Goal: Task Accomplishment & Management: Manage account settings

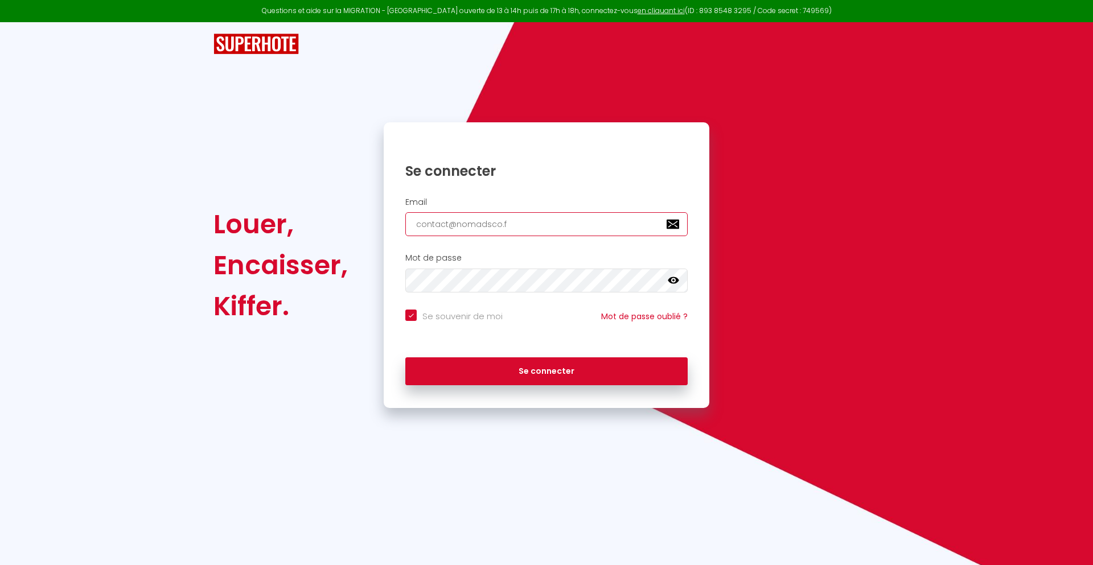
type input "[EMAIL_ADDRESS][DOMAIN_NAME]"
checkbox input "true"
type input "[EMAIL_ADDRESS][DOMAIN_NAME]"
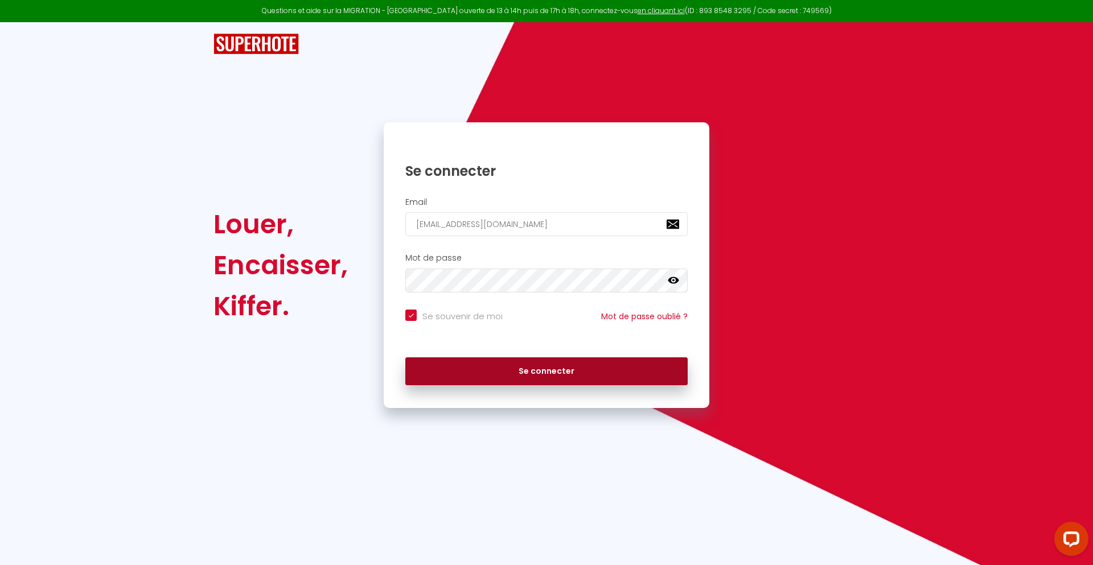
click at [546, 371] on button "Se connecter" at bounding box center [546, 371] width 282 height 28
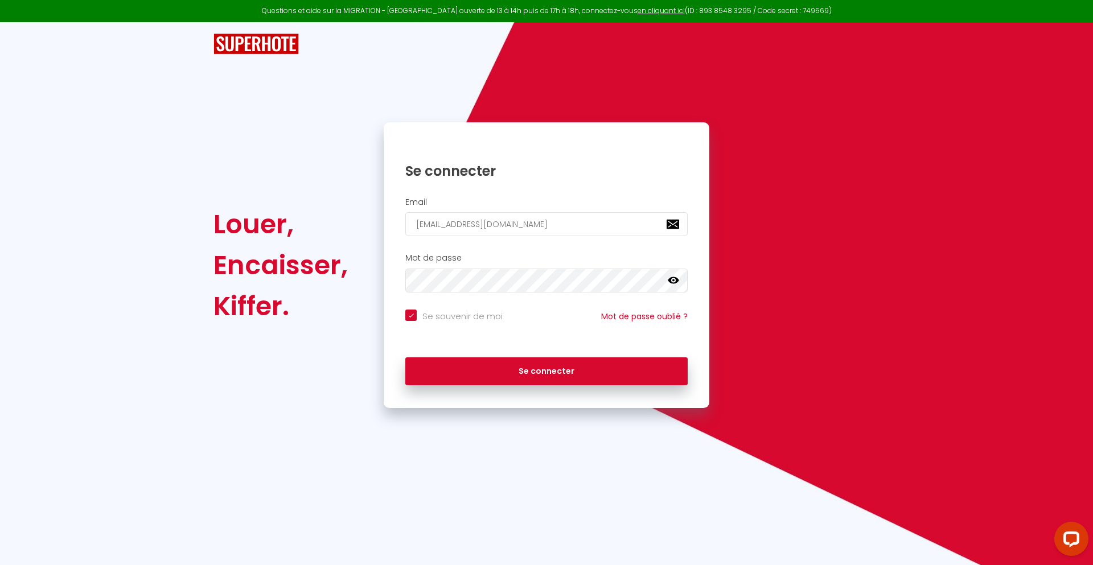
checkbox input "true"
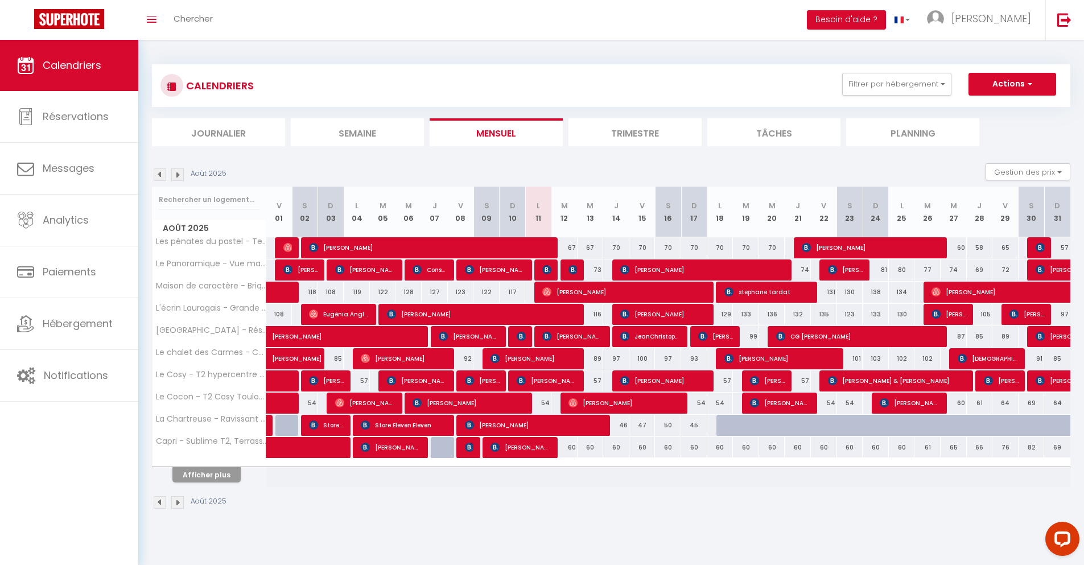
click at [219, 132] on li "Journalier" at bounding box center [218, 132] width 133 height 28
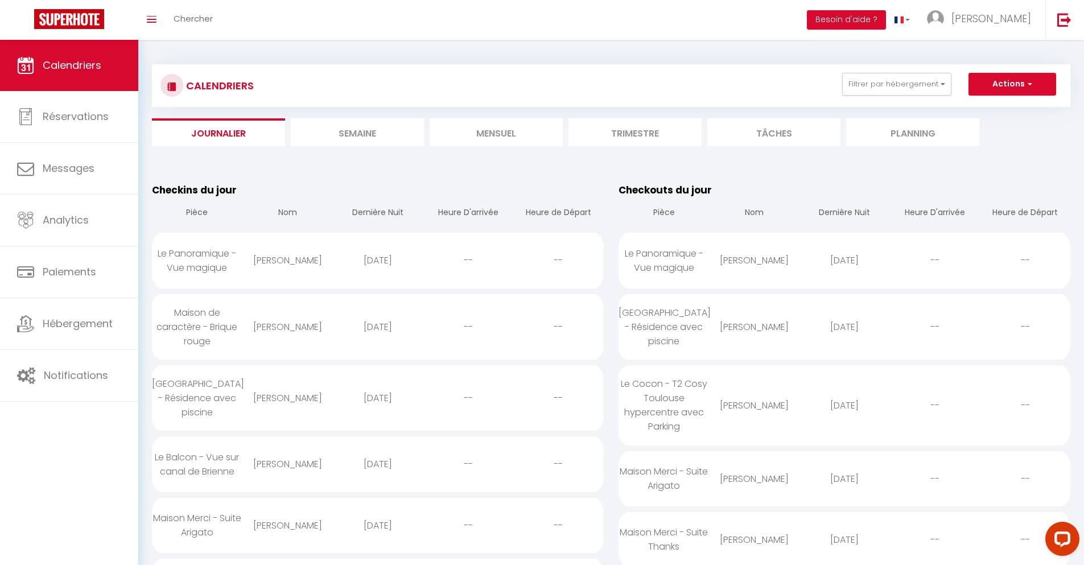
scroll to position [1105, 0]
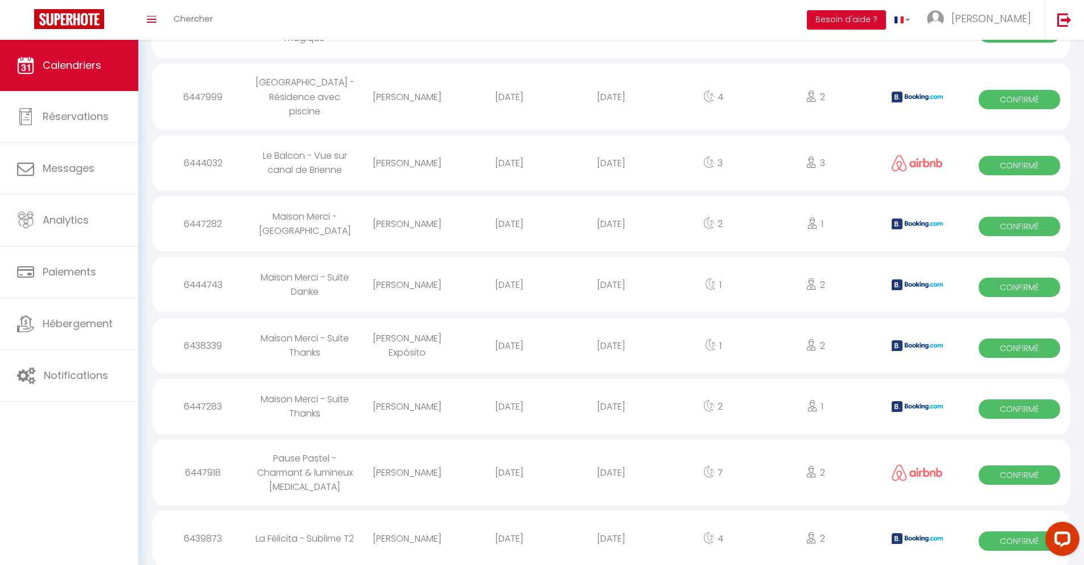
select select "0"
select select "1"
select select
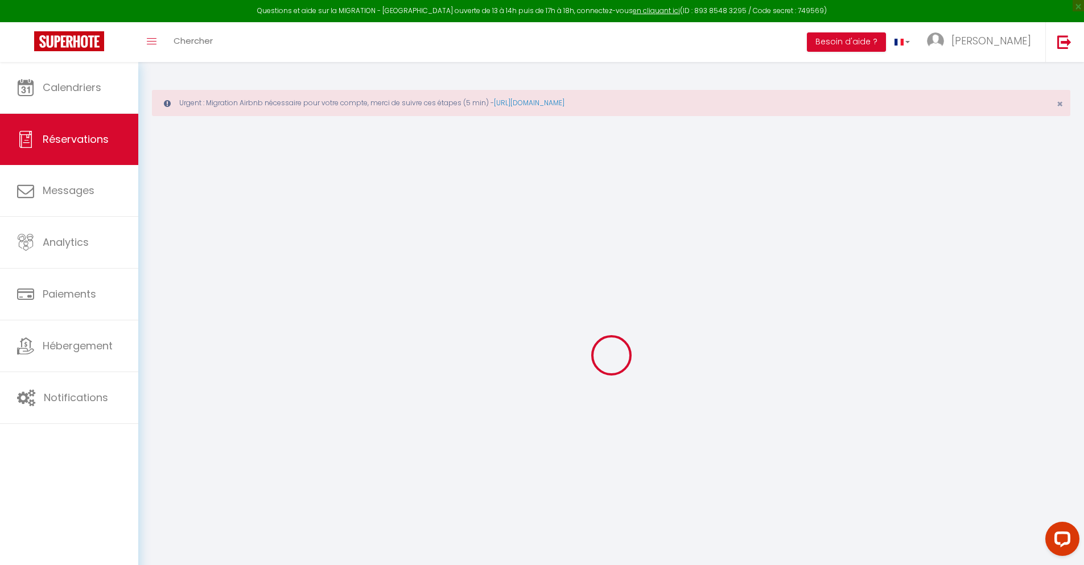
select select
checkbox input "false"
type textarea "** THIS RESERVATION HAS BEEN PRE-PAID ** BOOKING NOTE : Payment charge is EUR 1…"
type input "30"
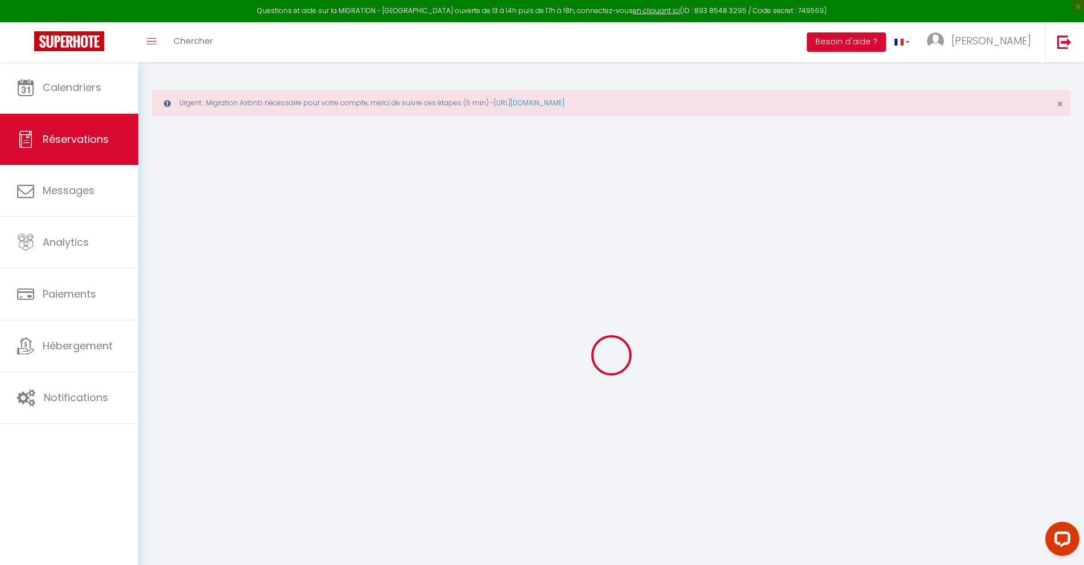
type input "5.07"
select select
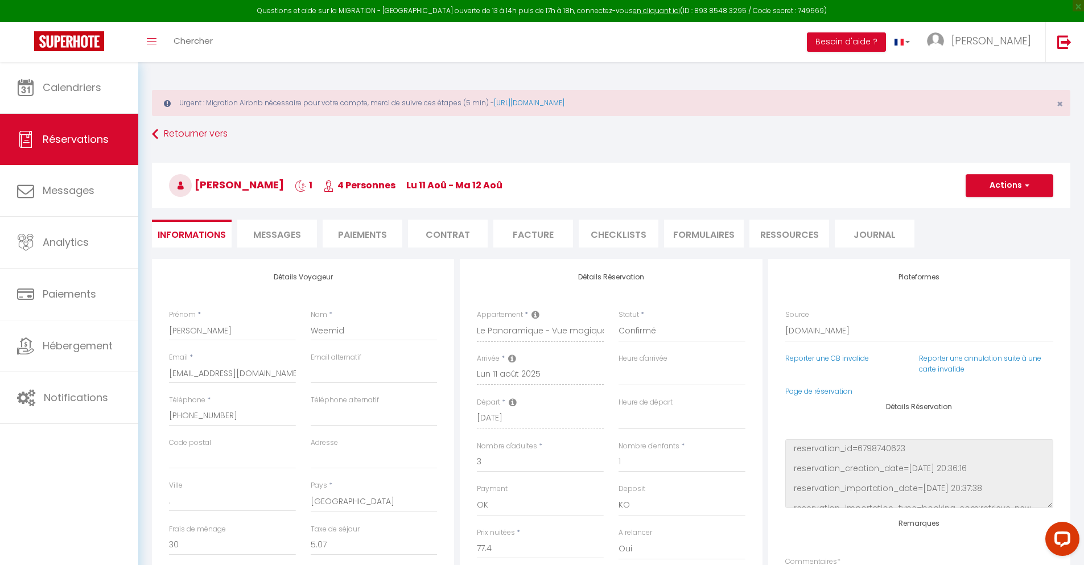
checkbox input "false"
select select
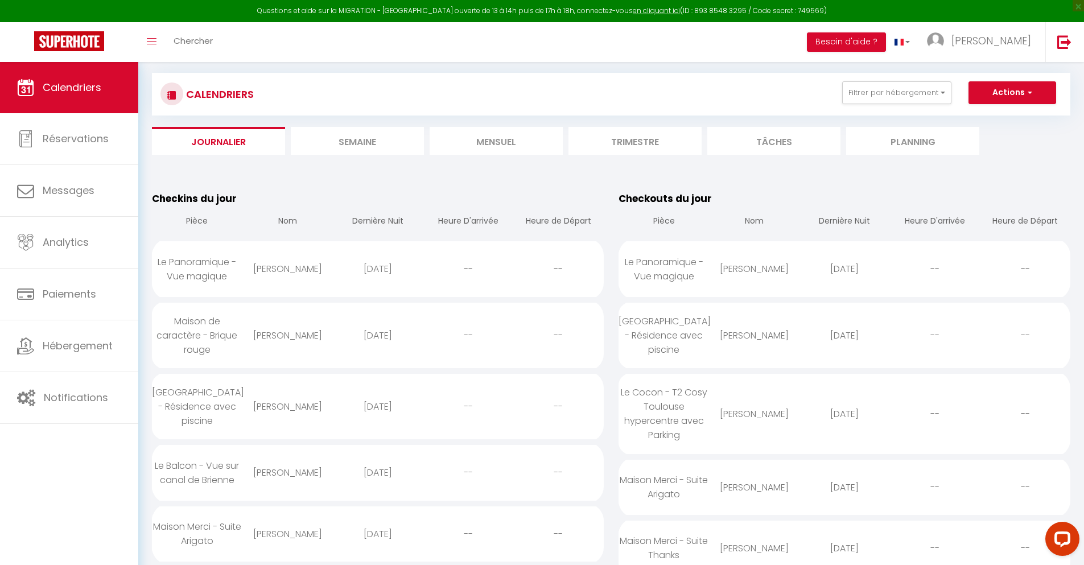
scroll to position [1236, 0]
